Goal: Find specific page/section: Find specific page/section

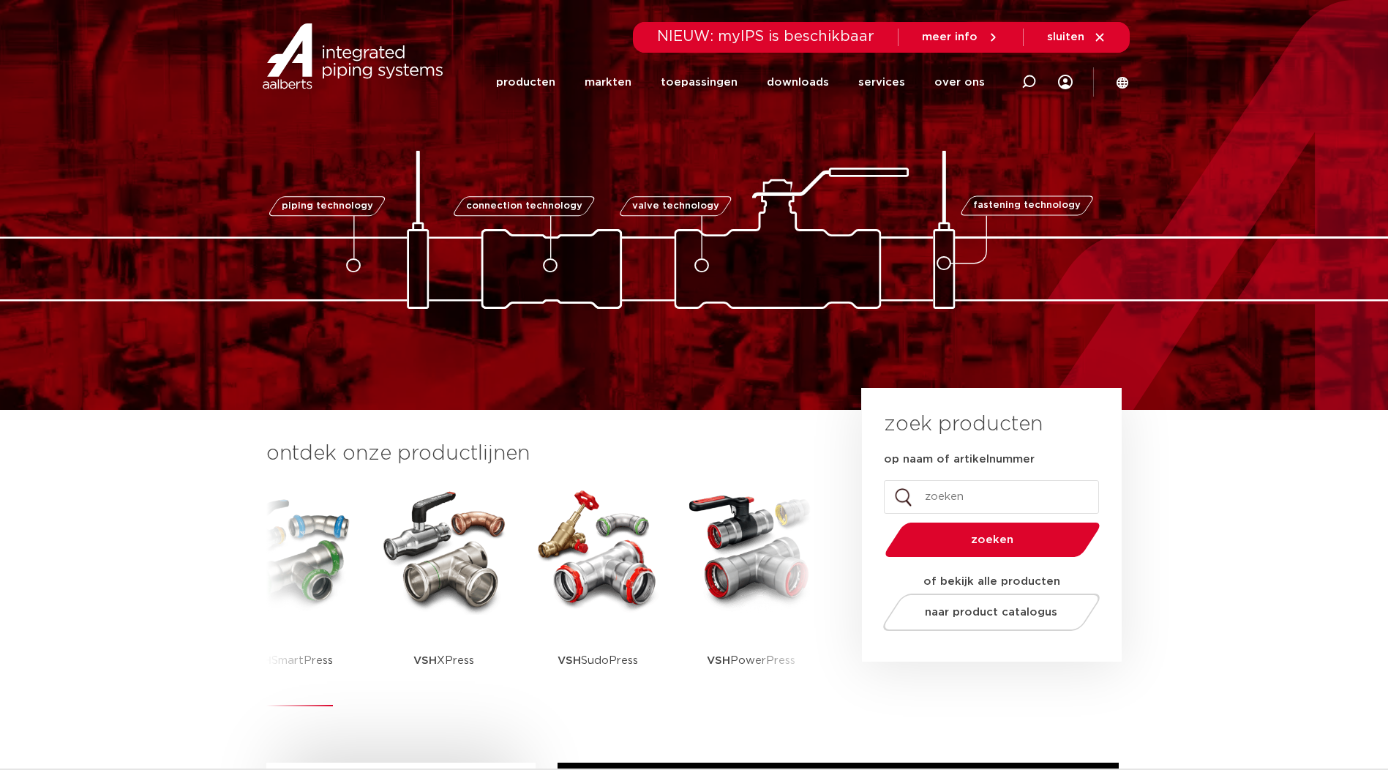
click at [329, 587] on img at bounding box center [291, 549] width 132 height 132
